Goal: Transaction & Acquisition: Download file/media

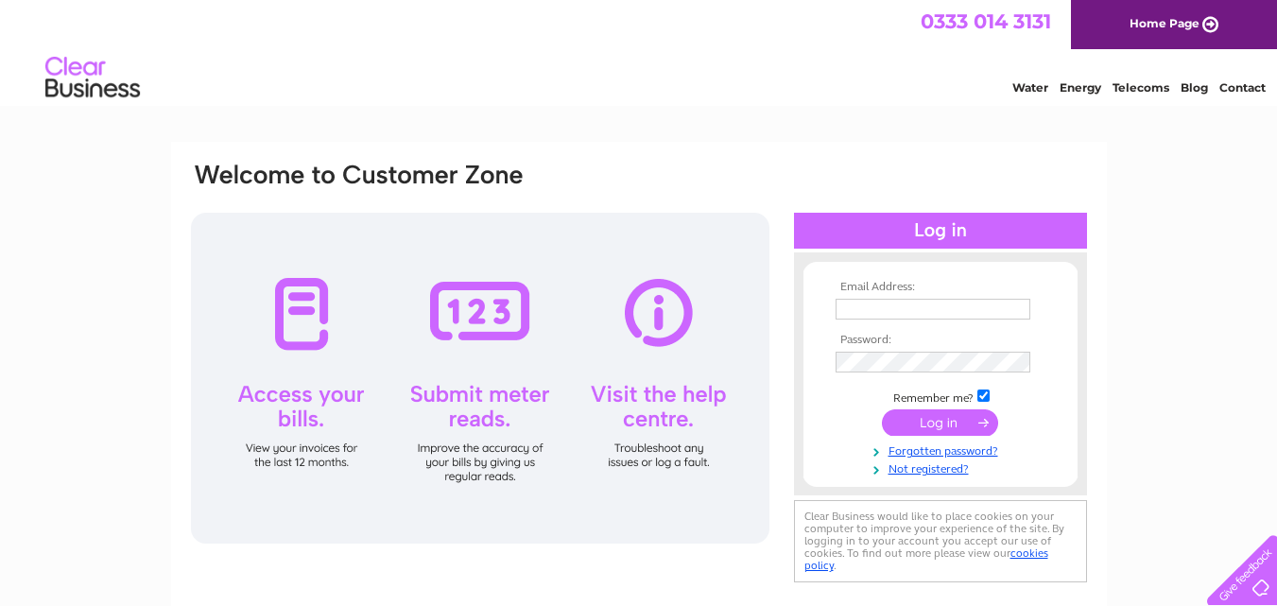
drag, startPoint x: 0, startPoint y: 0, endPoint x: 937, endPoint y: 310, distance: 987.0
click at [937, 310] on input "text" at bounding box center [933, 309] width 195 height 21
type input "temptationsbentham@yahoo.co.uk"
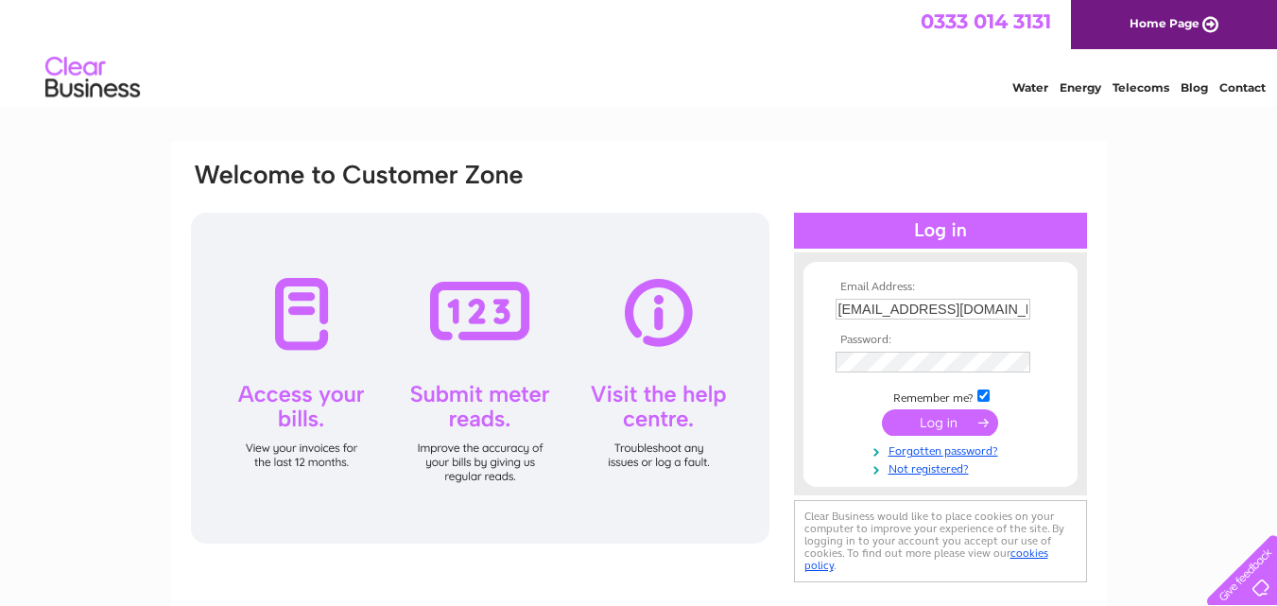
click at [952, 424] on input "submit" at bounding box center [940, 422] width 116 height 26
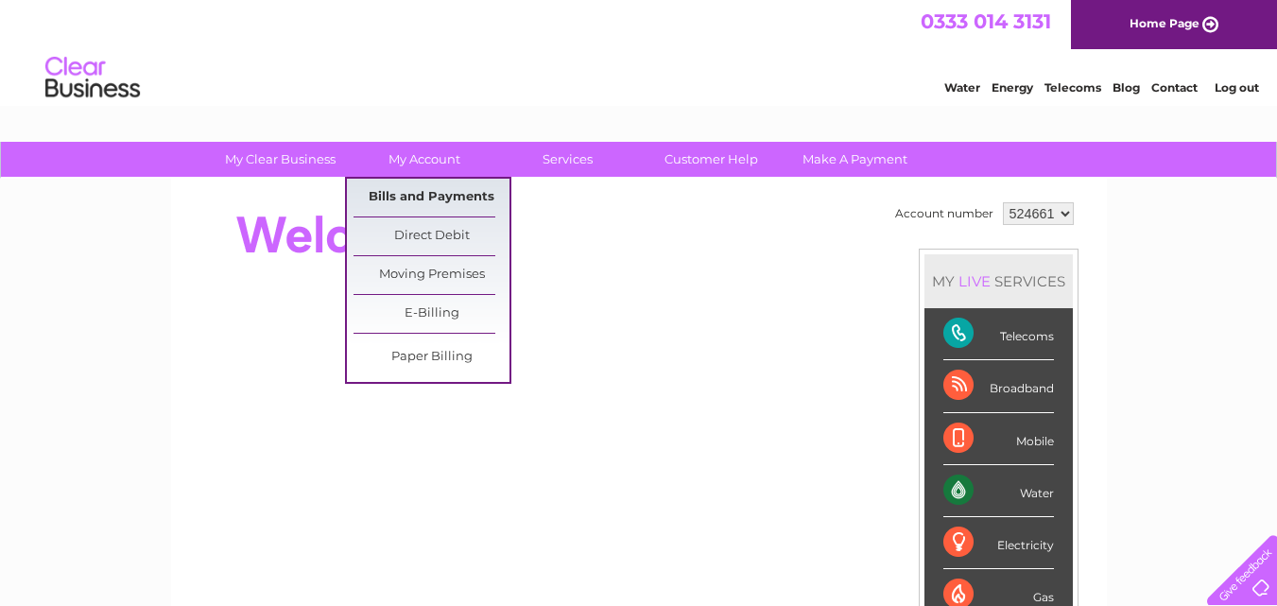
click at [431, 198] on link "Bills and Payments" at bounding box center [432, 198] width 156 height 38
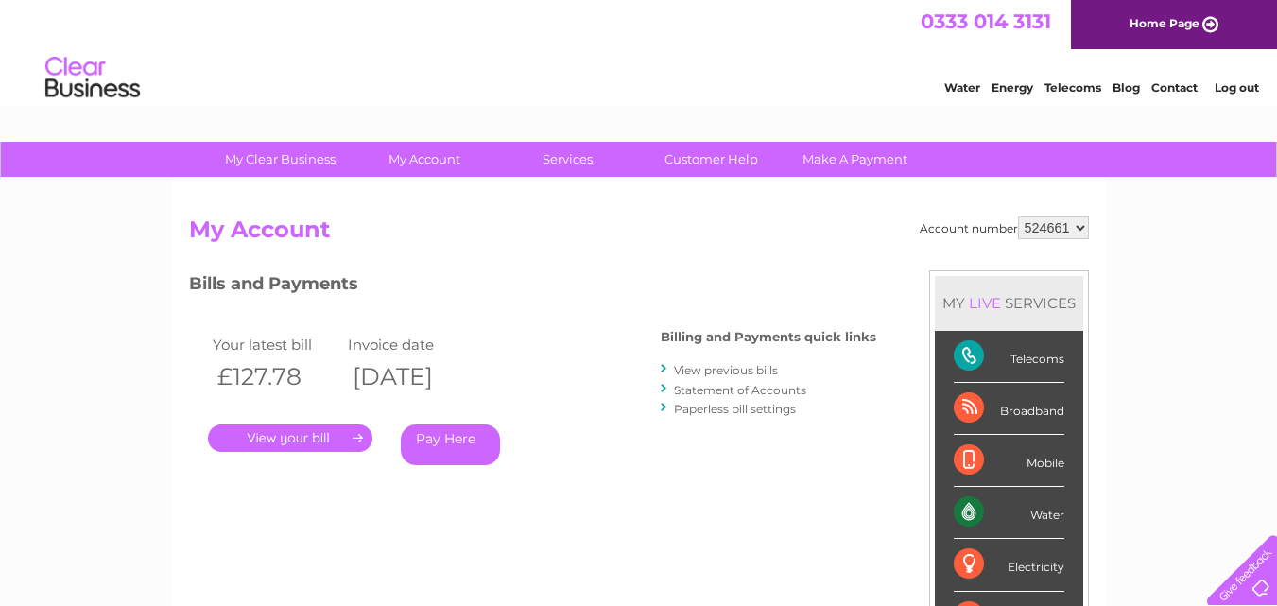
click at [307, 438] on link "." at bounding box center [290, 438] width 165 height 27
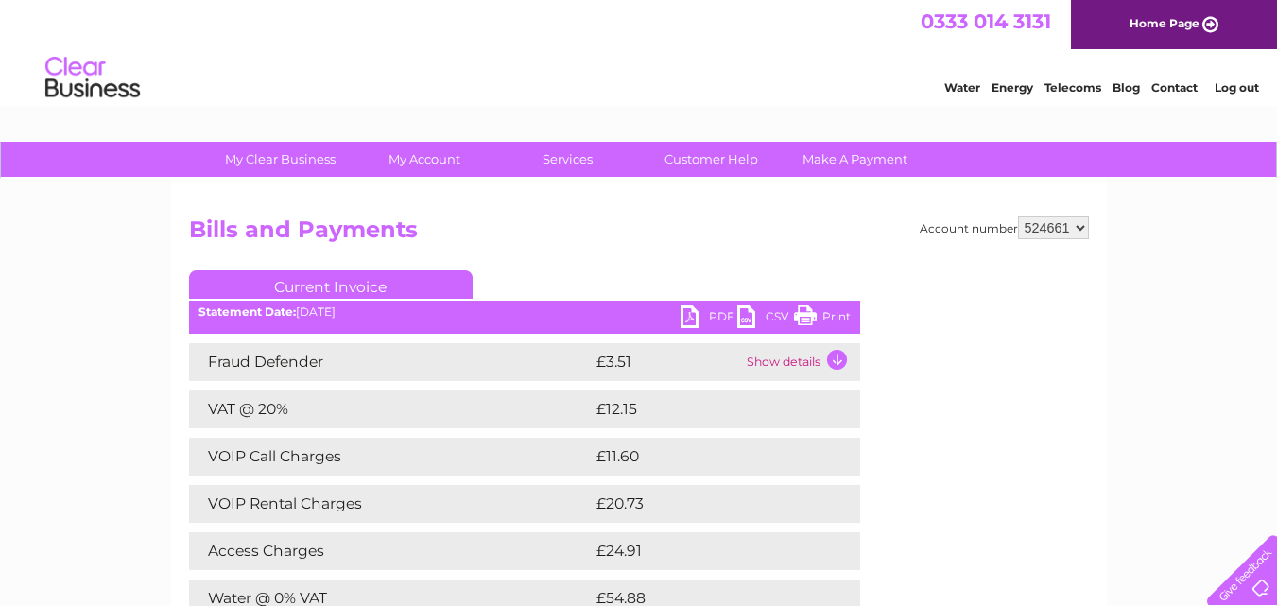
click at [693, 316] on link "PDF" at bounding box center [709, 318] width 57 height 27
click at [1159, 22] on link "Home Page" at bounding box center [1174, 24] width 206 height 49
